Goal: Task Accomplishment & Management: Use online tool/utility

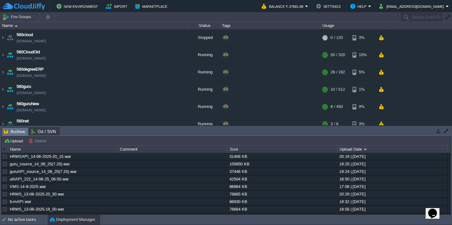
click at [5, 153] on td at bounding box center [5, 149] width 6 height 7
click at [5, 150] on div at bounding box center [5, 150] width 6 height 6
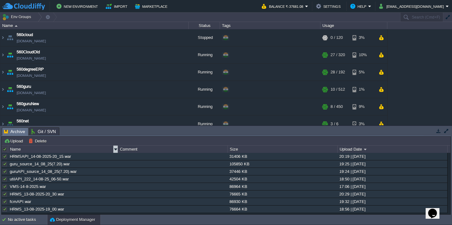
click at [95, 151] on div "Name" at bounding box center [62, 149] width 109 height 7
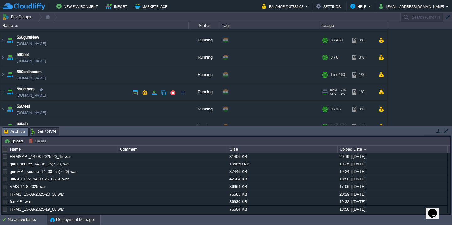
scroll to position [70, 0]
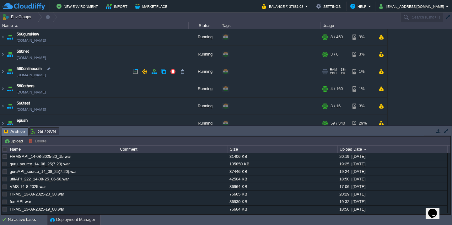
click at [88, 72] on td "560onlinecom [DOMAIN_NAME]" at bounding box center [94, 71] width 188 height 17
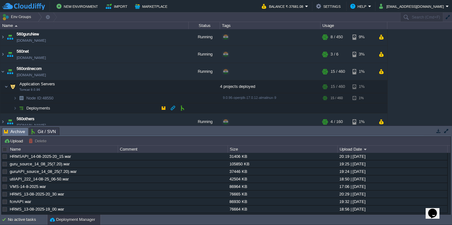
click at [85, 110] on td "Deployments" at bounding box center [94, 108] width 188 height 10
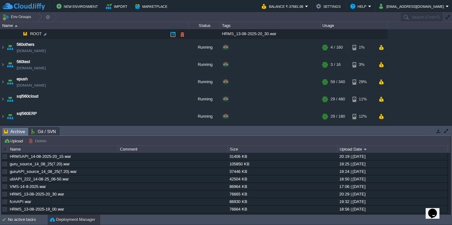
scroll to position [38, 0]
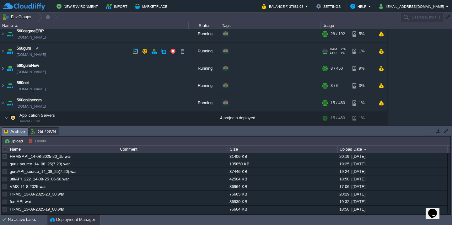
click at [102, 59] on td "560guru [DOMAIN_NAME]" at bounding box center [94, 51] width 188 height 17
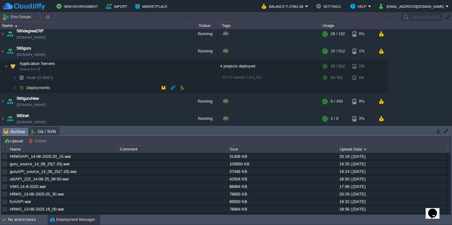
click at [95, 87] on td "Deployments" at bounding box center [94, 88] width 188 height 10
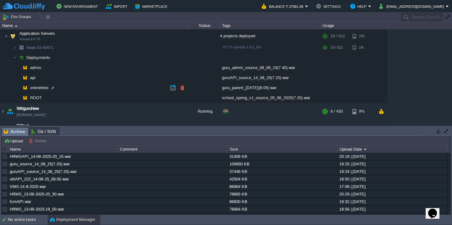
scroll to position [69, 0]
click at [3, 152] on div at bounding box center [5, 150] width 6 height 6
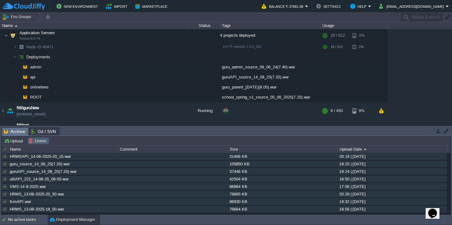
click at [43, 143] on button "Delete" at bounding box center [39, 141] width 20 height 6
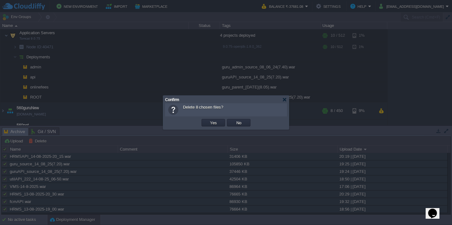
click at [208, 120] on button "Yes" at bounding box center [213, 123] width 11 height 6
